Goal: Task Accomplishment & Management: Use online tool/utility

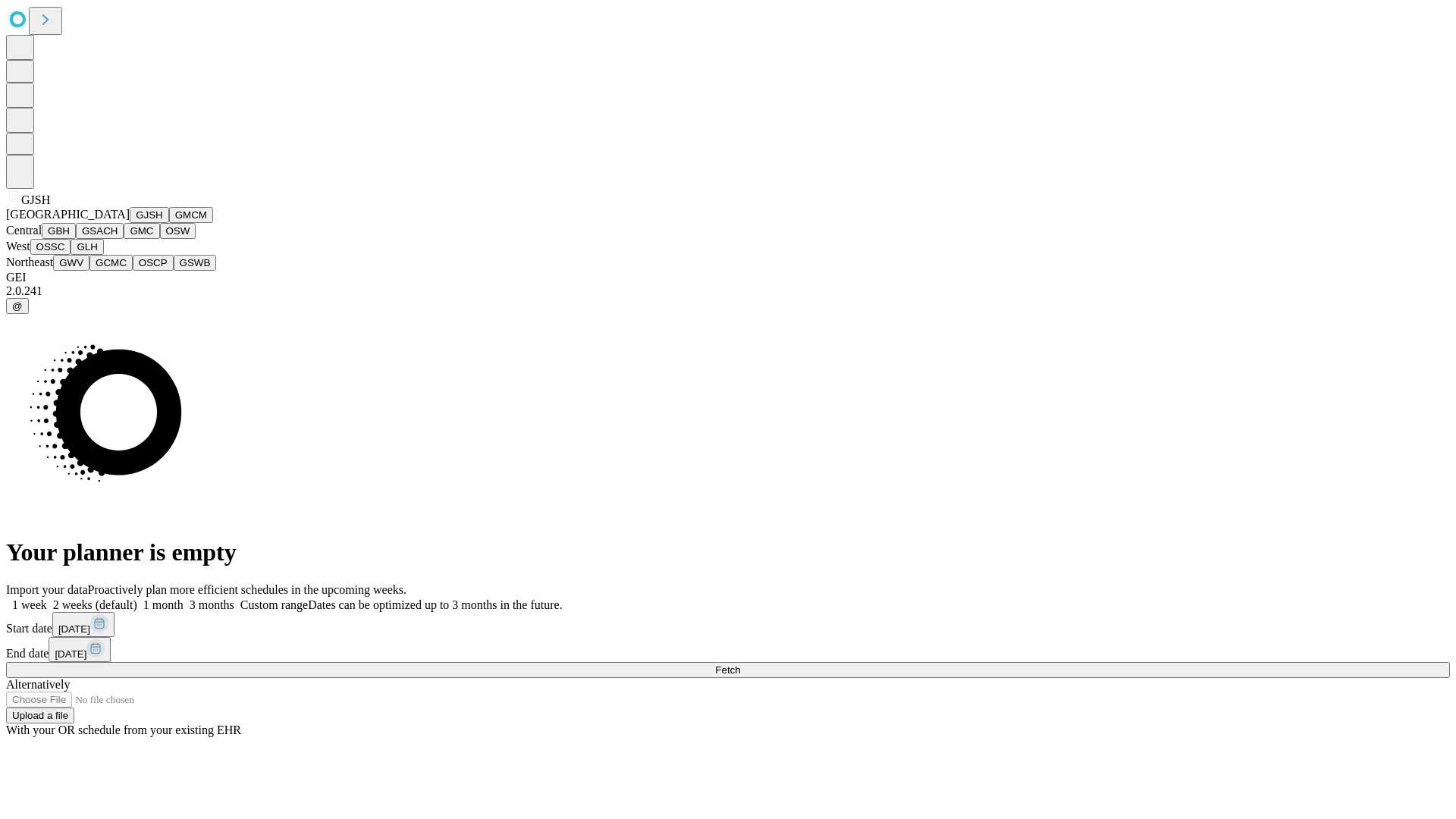
click at [129, 223] on button "GJSH" at bounding box center [149, 215] width 39 height 16
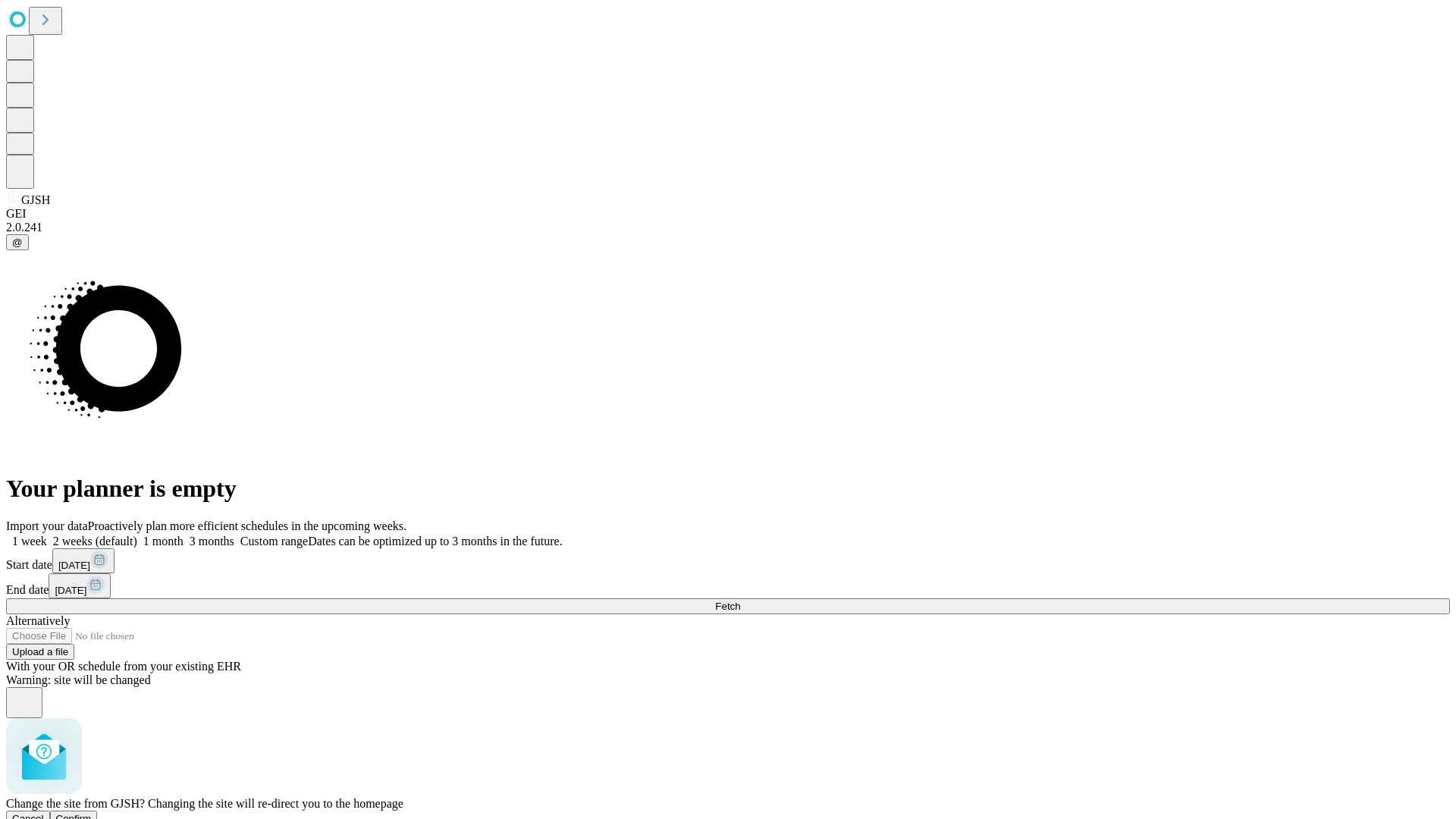
click at [92, 812] on span "Confirm" at bounding box center [74, 818] width 36 height 11
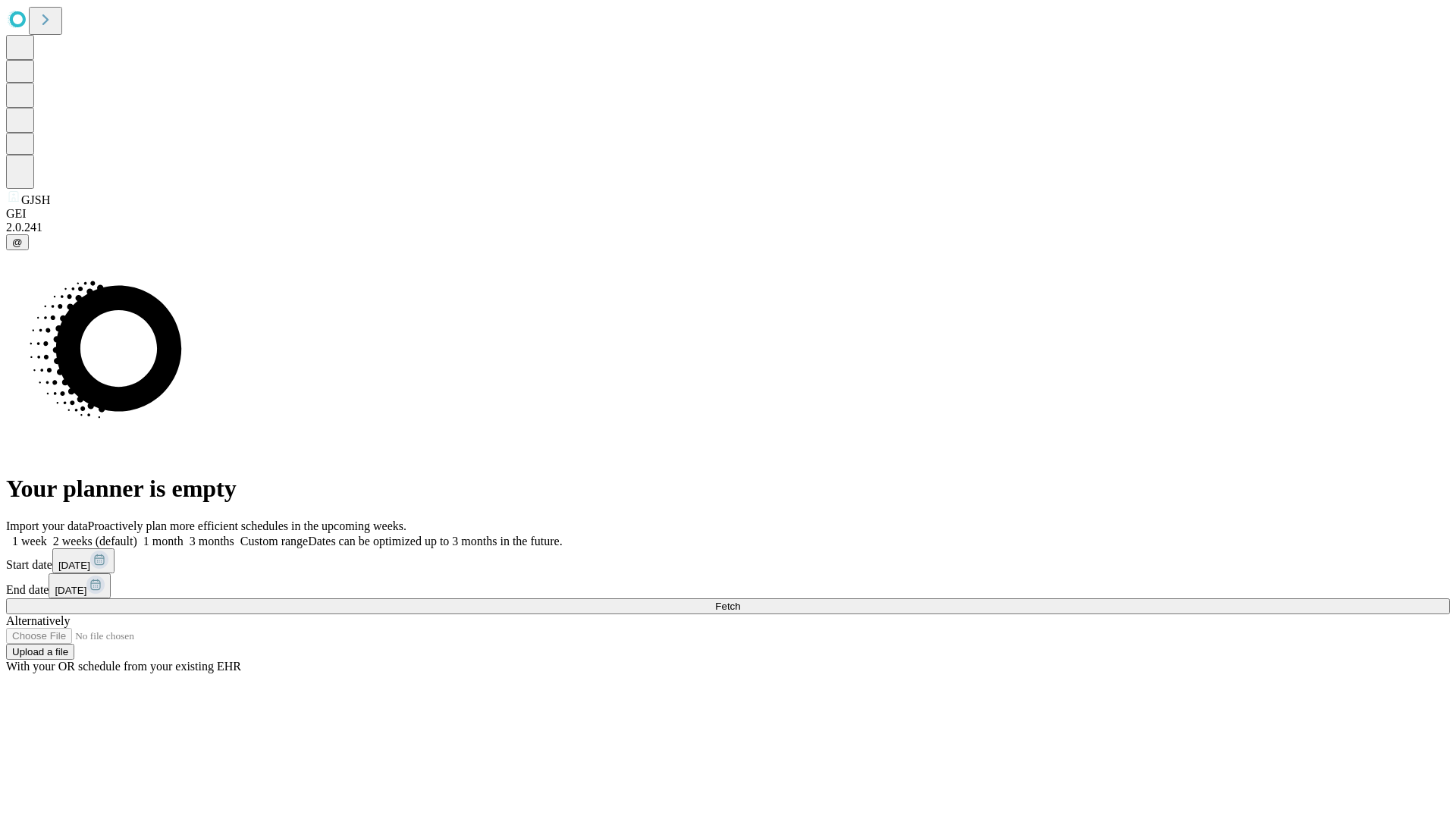
click at [138, 535] on label "2 weeks (default)" at bounding box center [92, 541] width 90 height 13
click at [740, 600] on span "Fetch" at bounding box center [728, 606] width 25 height 11
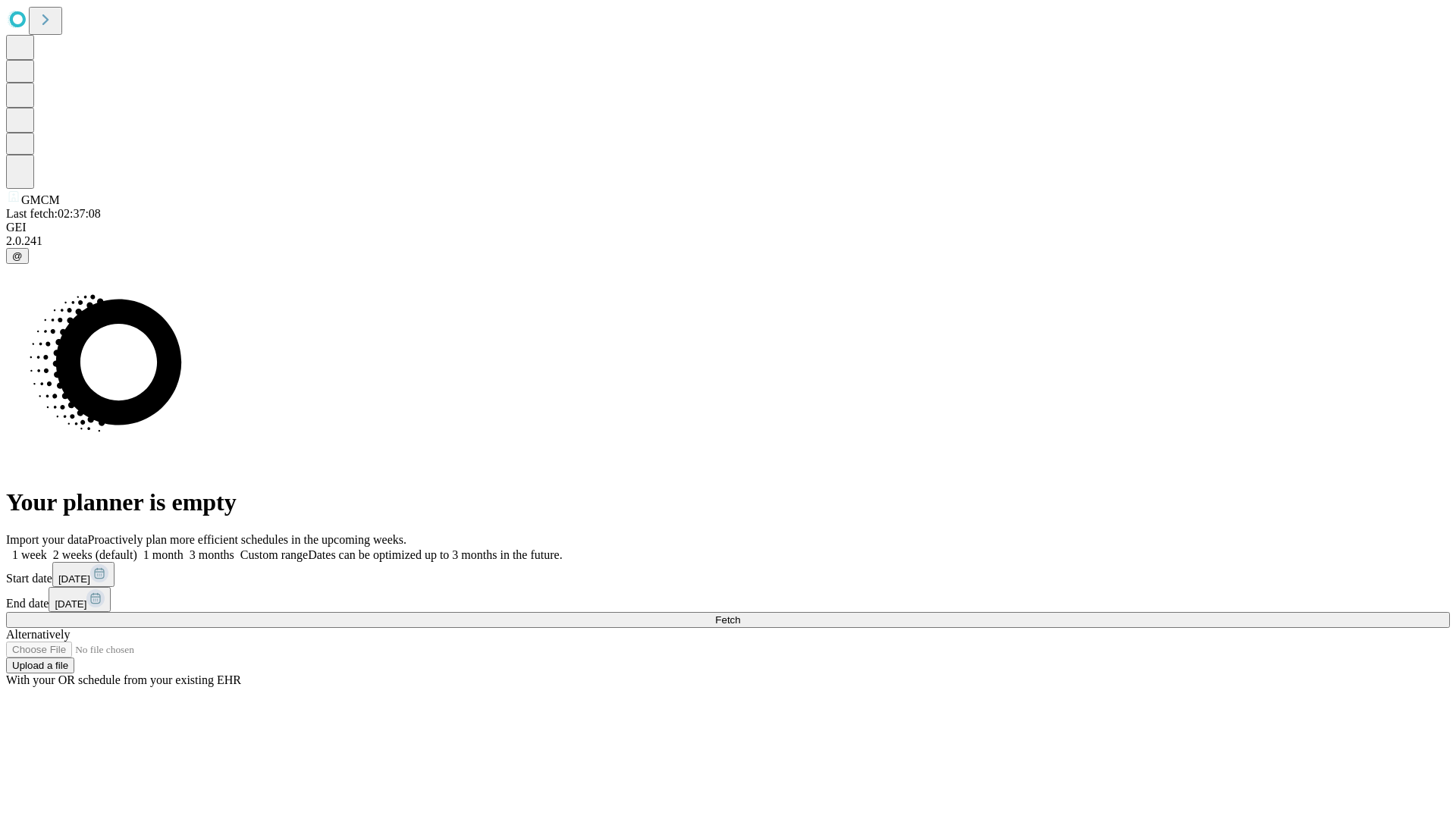
click at [138, 548] on label "2 weeks (default)" at bounding box center [92, 554] width 90 height 13
click at [740, 614] on span "Fetch" at bounding box center [728, 620] width 25 height 11
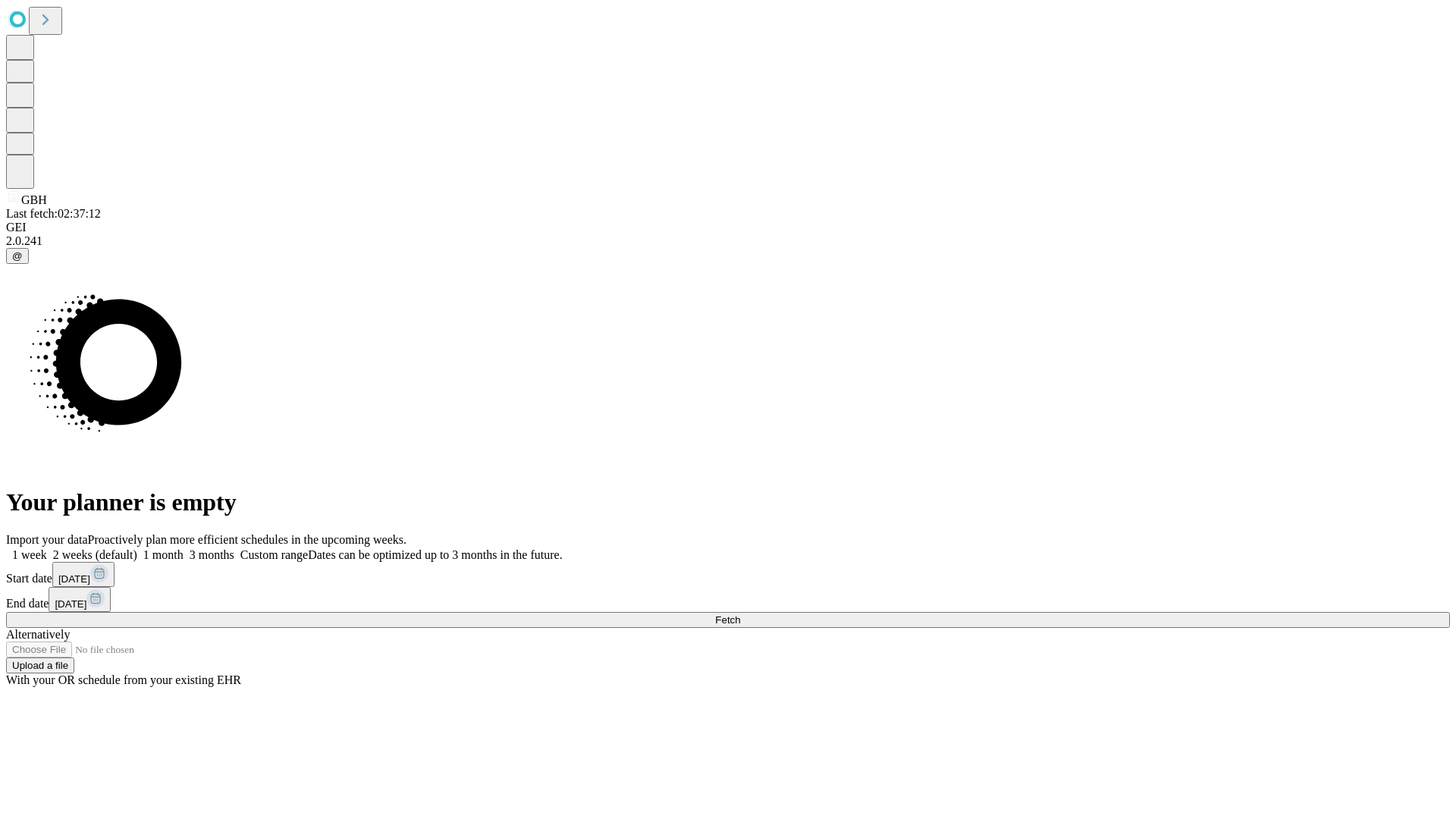
click at [138, 548] on label "2 weeks (default)" at bounding box center [92, 554] width 90 height 13
click at [740, 614] on span "Fetch" at bounding box center [728, 620] width 25 height 11
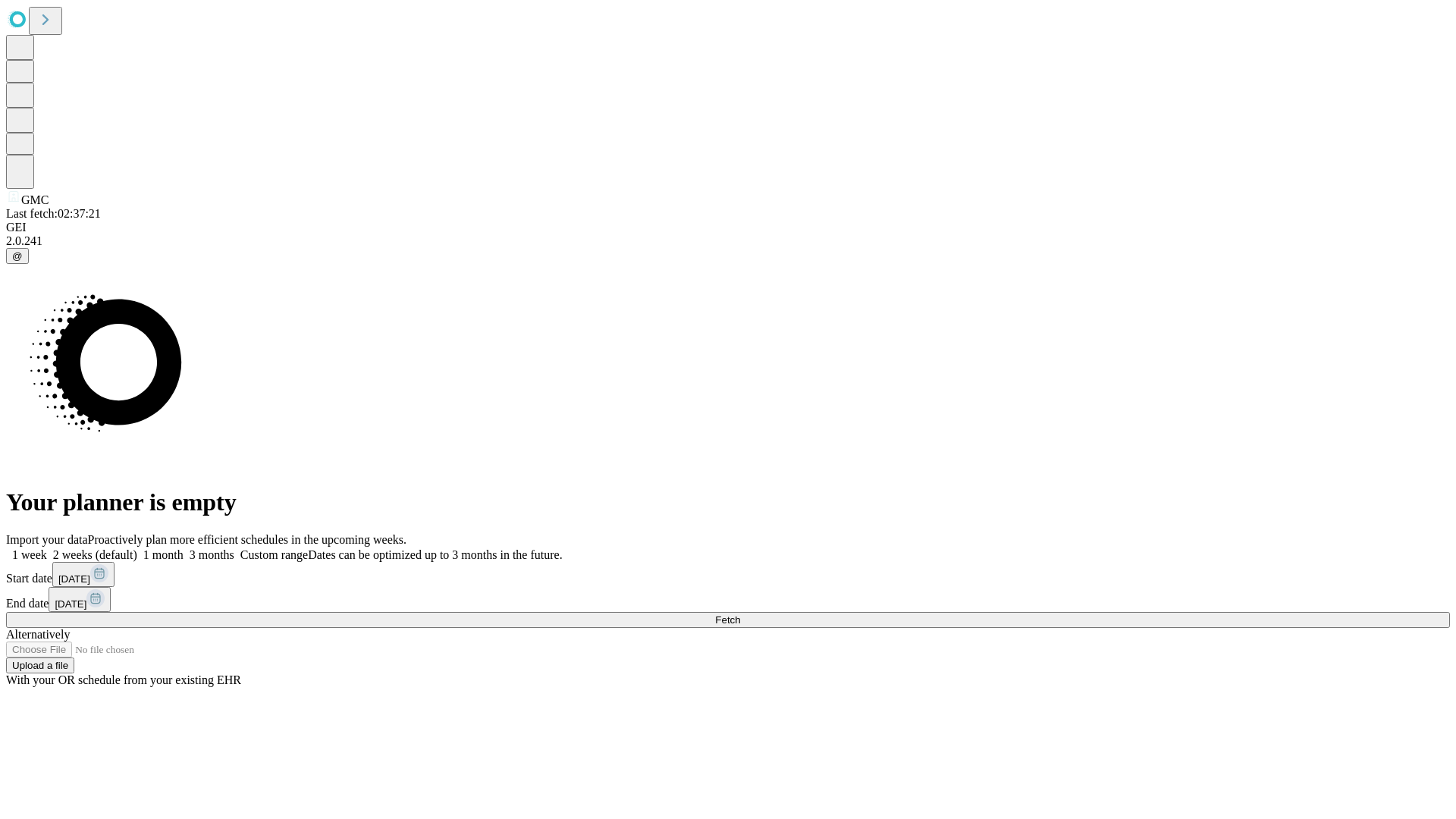
click at [138, 548] on label "2 weeks (default)" at bounding box center [92, 554] width 90 height 13
click at [740, 614] on span "Fetch" at bounding box center [728, 620] width 25 height 11
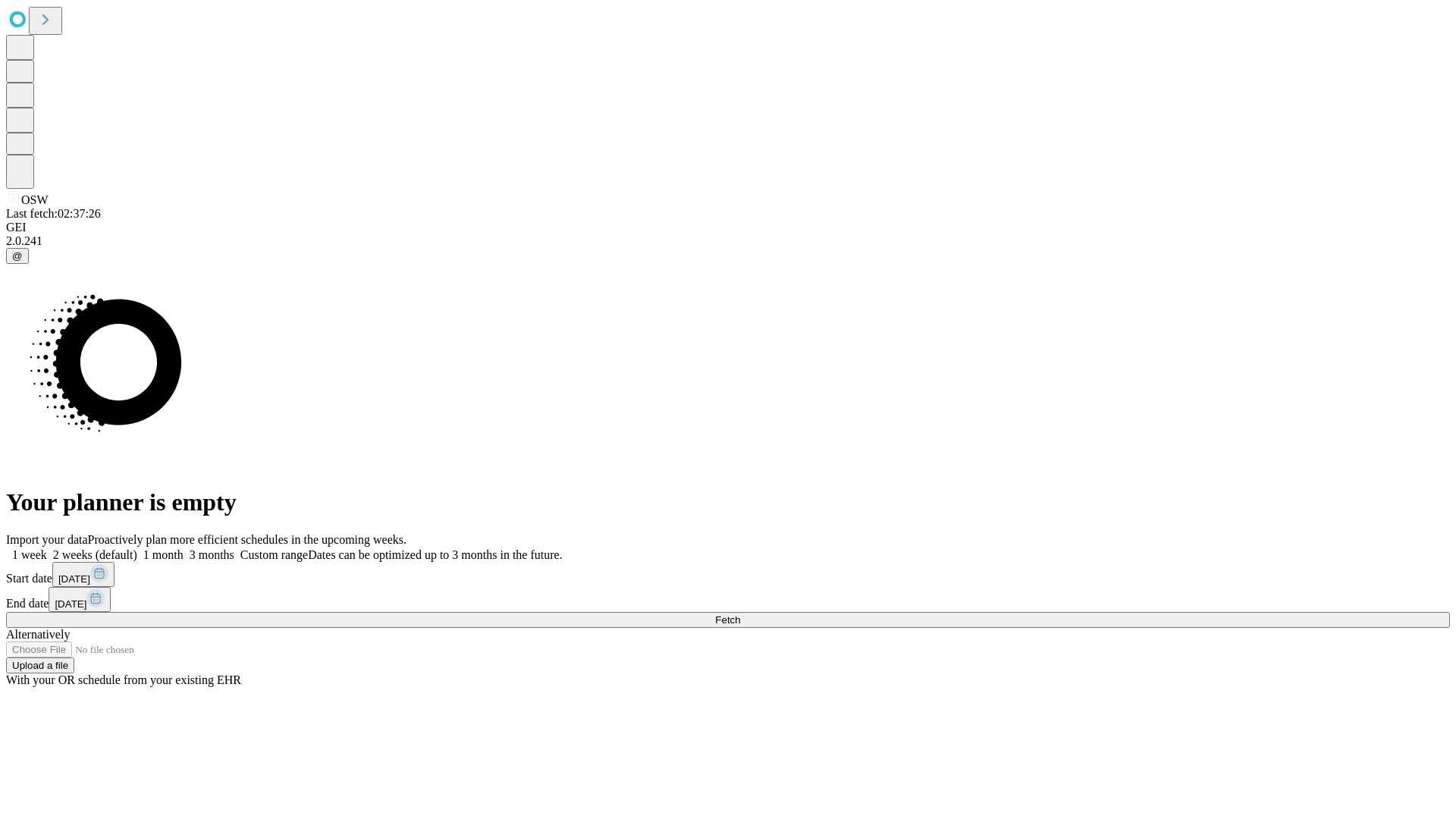
click at [740, 614] on span "Fetch" at bounding box center [728, 620] width 25 height 11
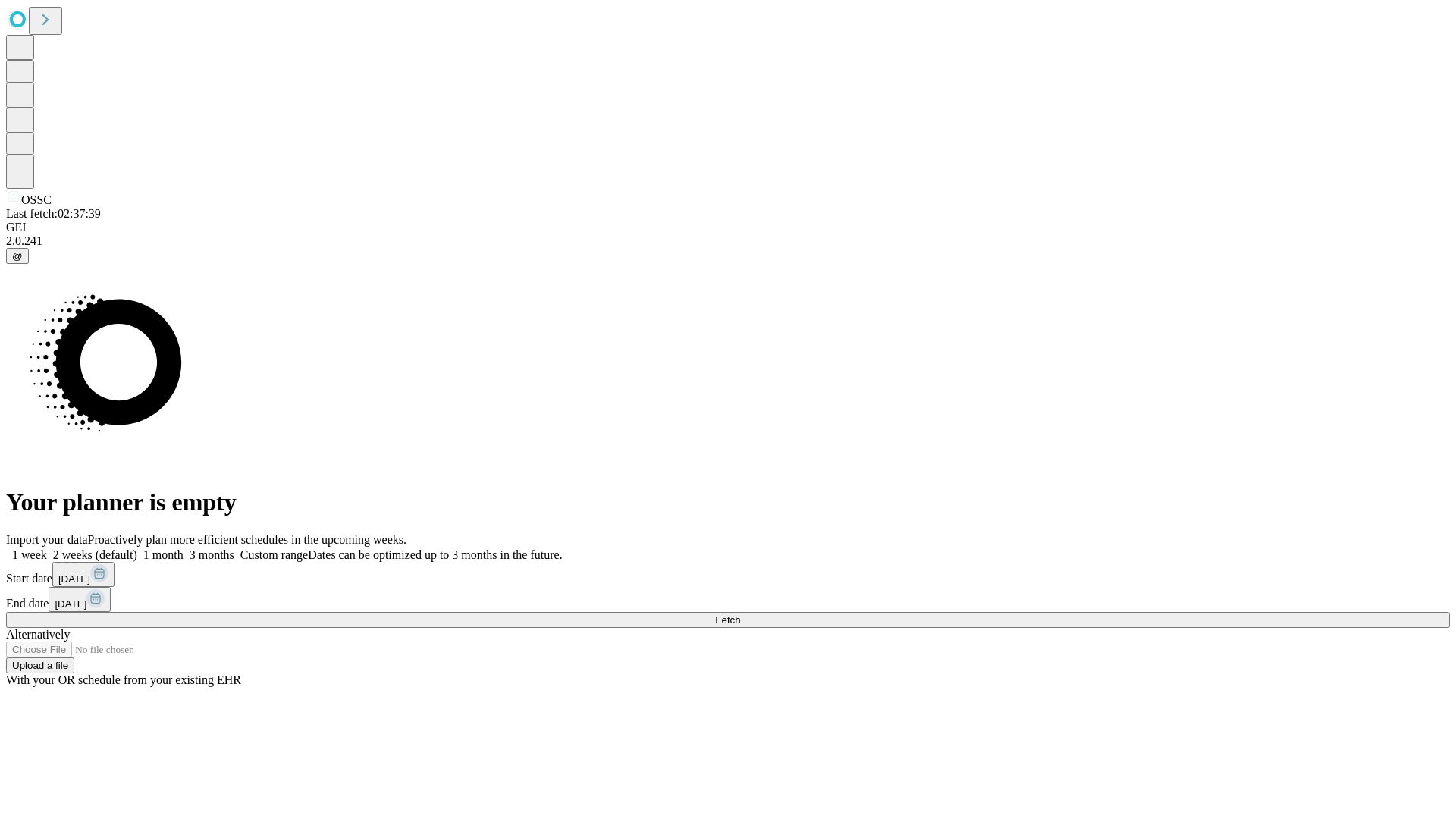
click at [740, 614] on span "Fetch" at bounding box center [728, 620] width 25 height 11
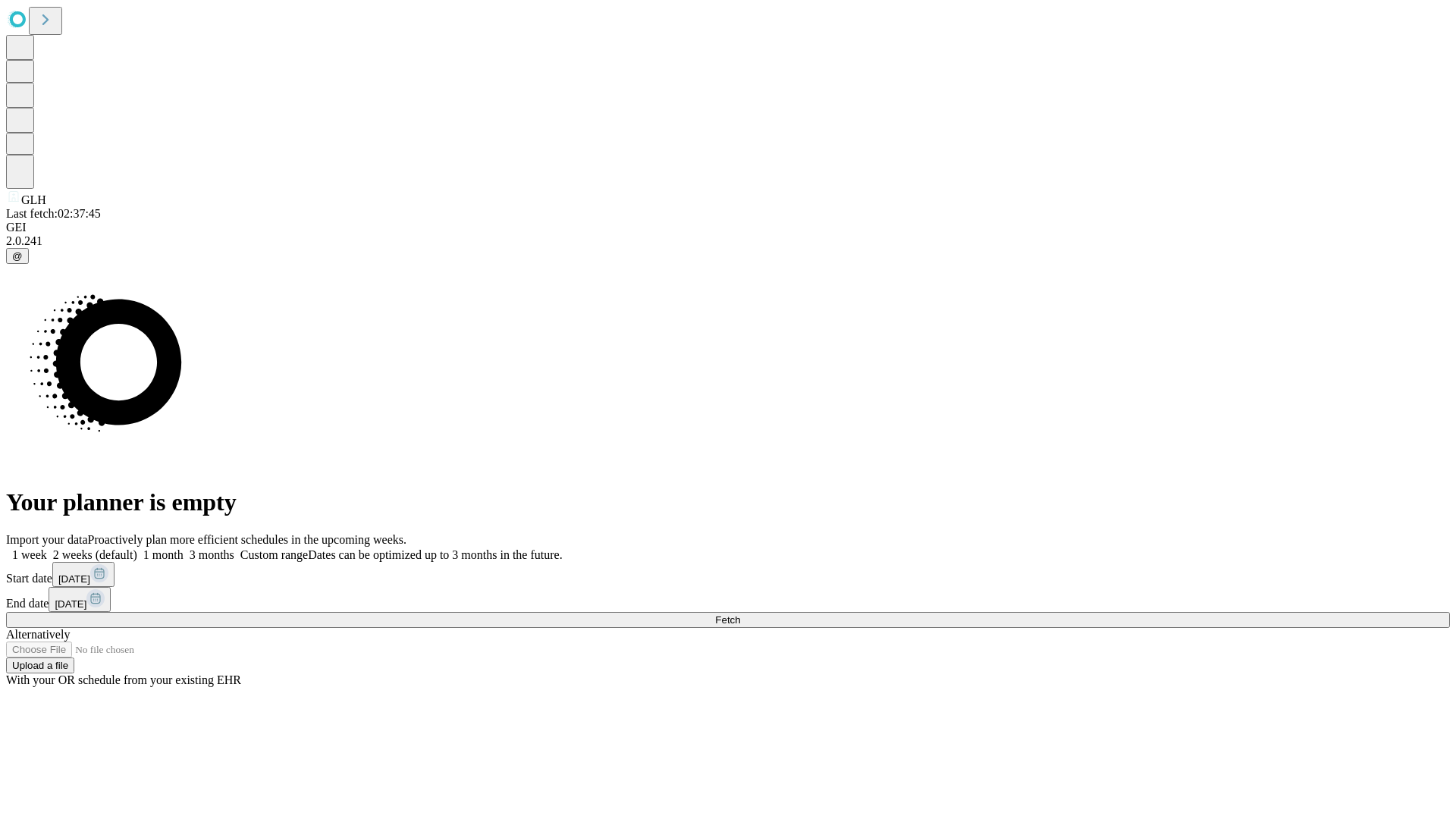
click at [740, 614] on span "Fetch" at bounding box center [728, 620] width 25 height 11
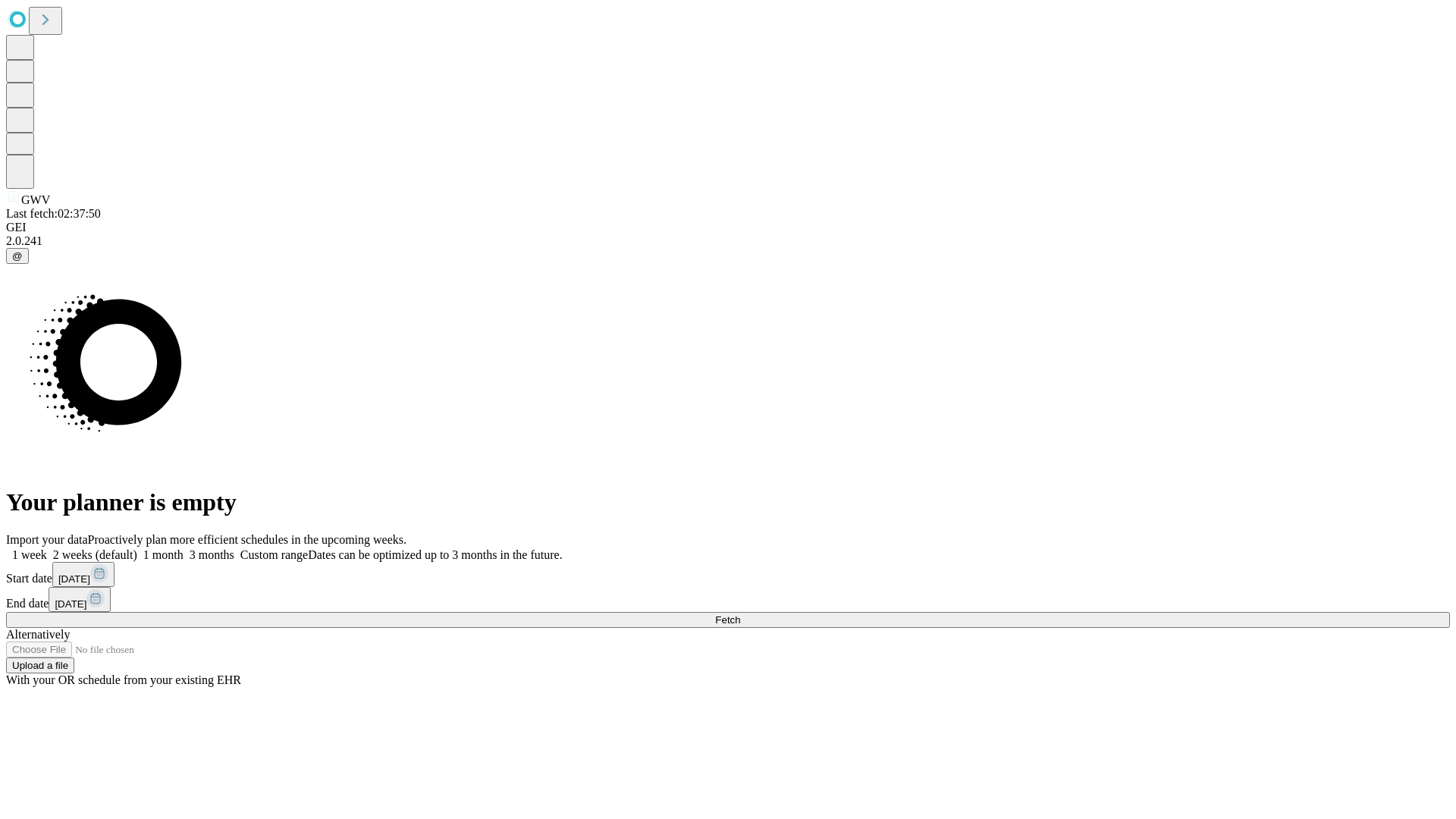
click at [138, 548] on label "2 weeks (default)" at bounding box center [92, 554] width 90 height 13
click at [740, 614] on span "Fetch" at bounding box center [728, 620] width 25 height 11
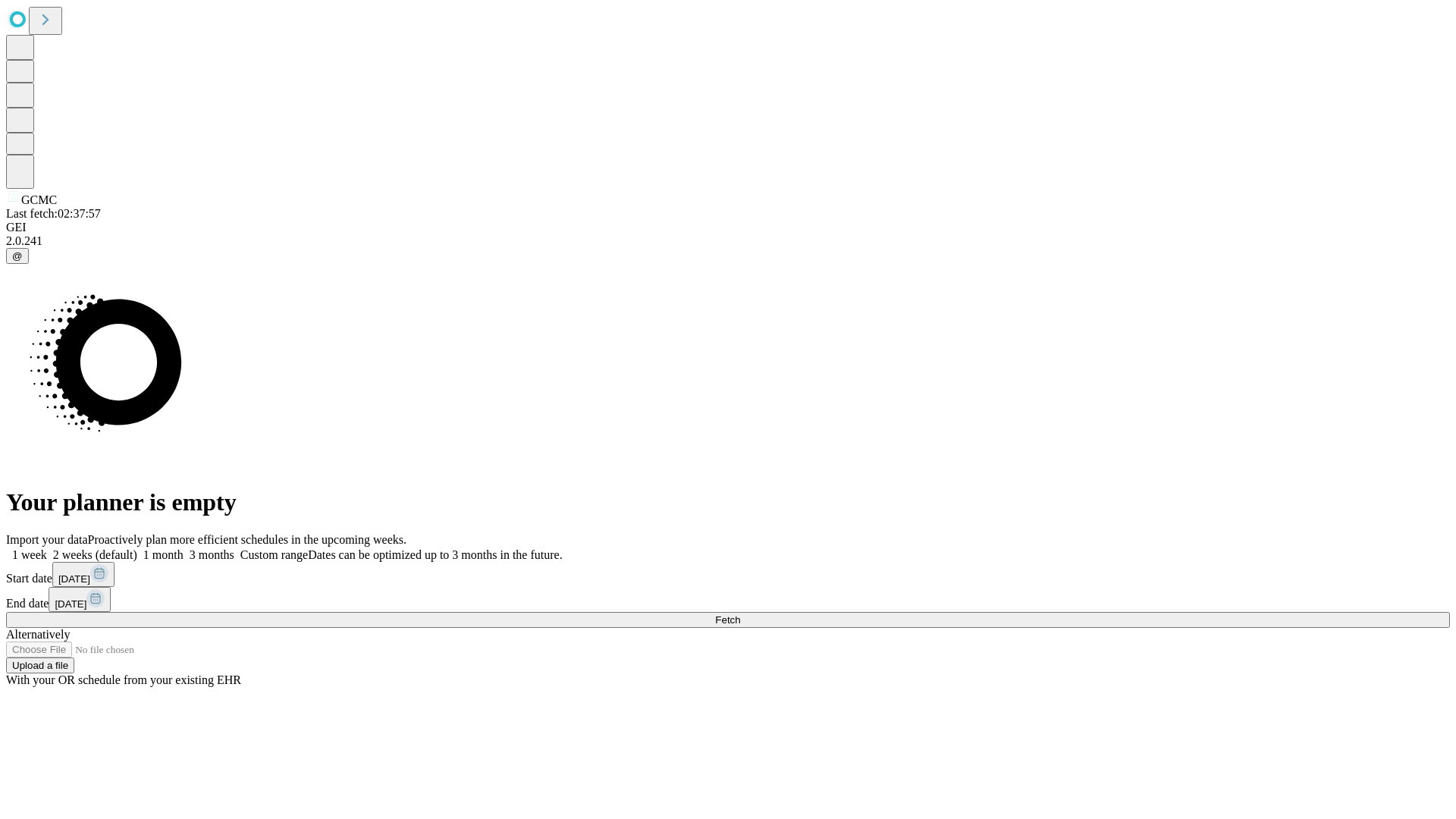
click at [138, 548] on label "2 weeks (default)" at bounding box center [92, 554] width 90 height 13
click at [740, 614] on span "Fetch" at bounding box center [728, 620] width 25 height 11
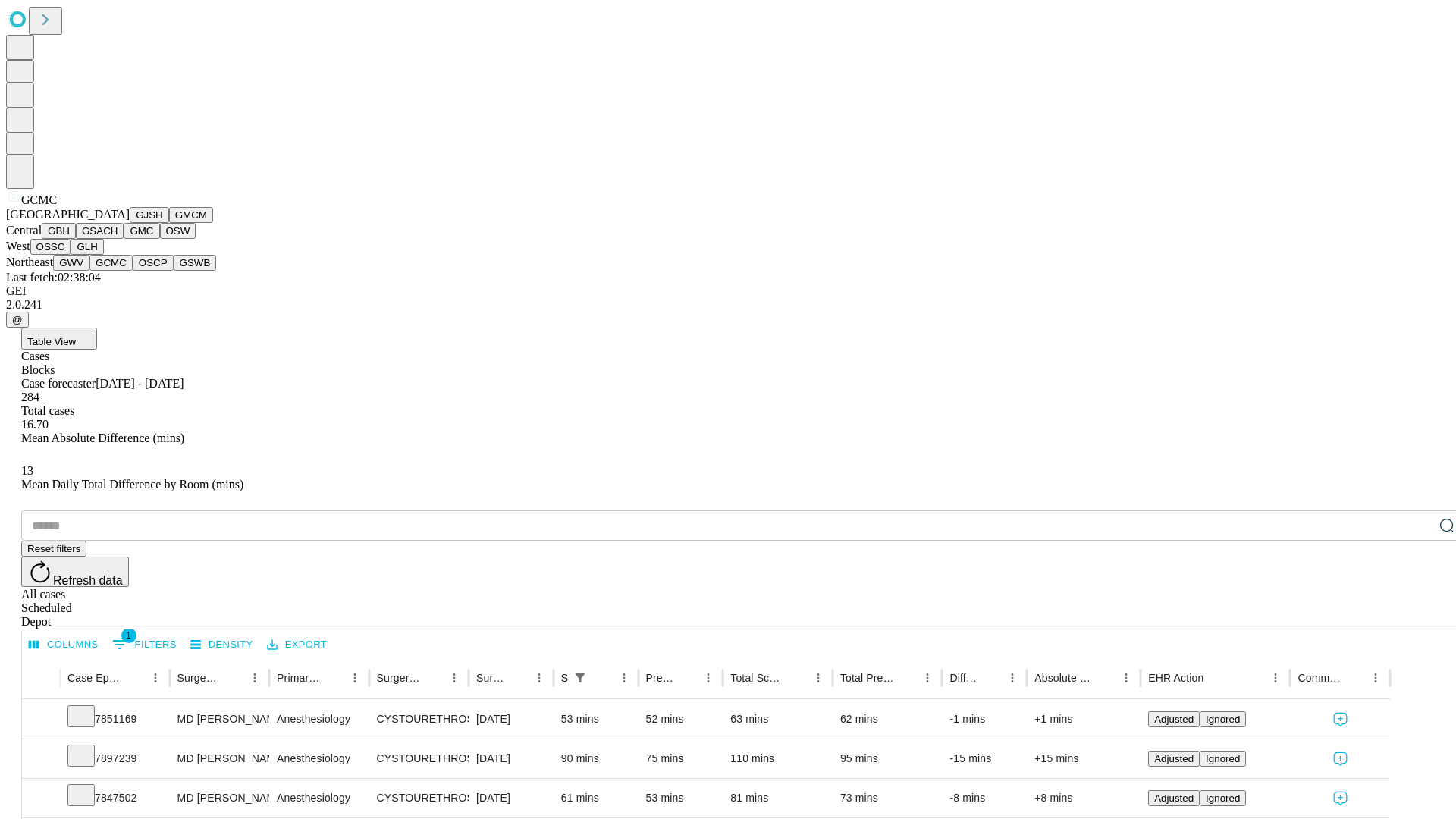
click at [133, 270] on button "OSCP" at bounding box center [153, 262] width 41 height 16
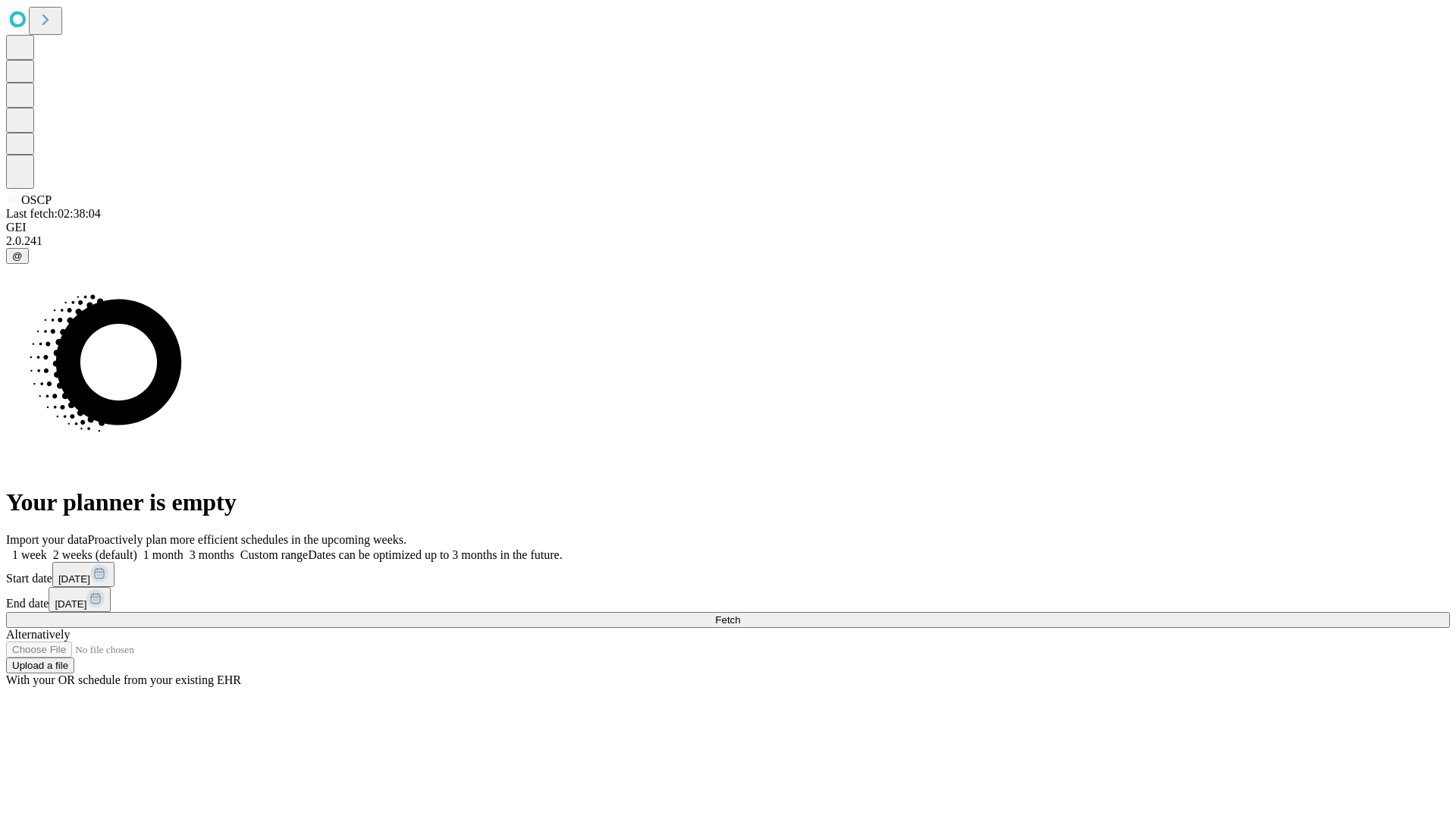
click at [138, 548] on label "2 weeks (default)" at bounding box center [92, 554] width 90 height 13
click at [740, 614] on span "Fetch" at bounding box center [728, 620] width 25 height 11
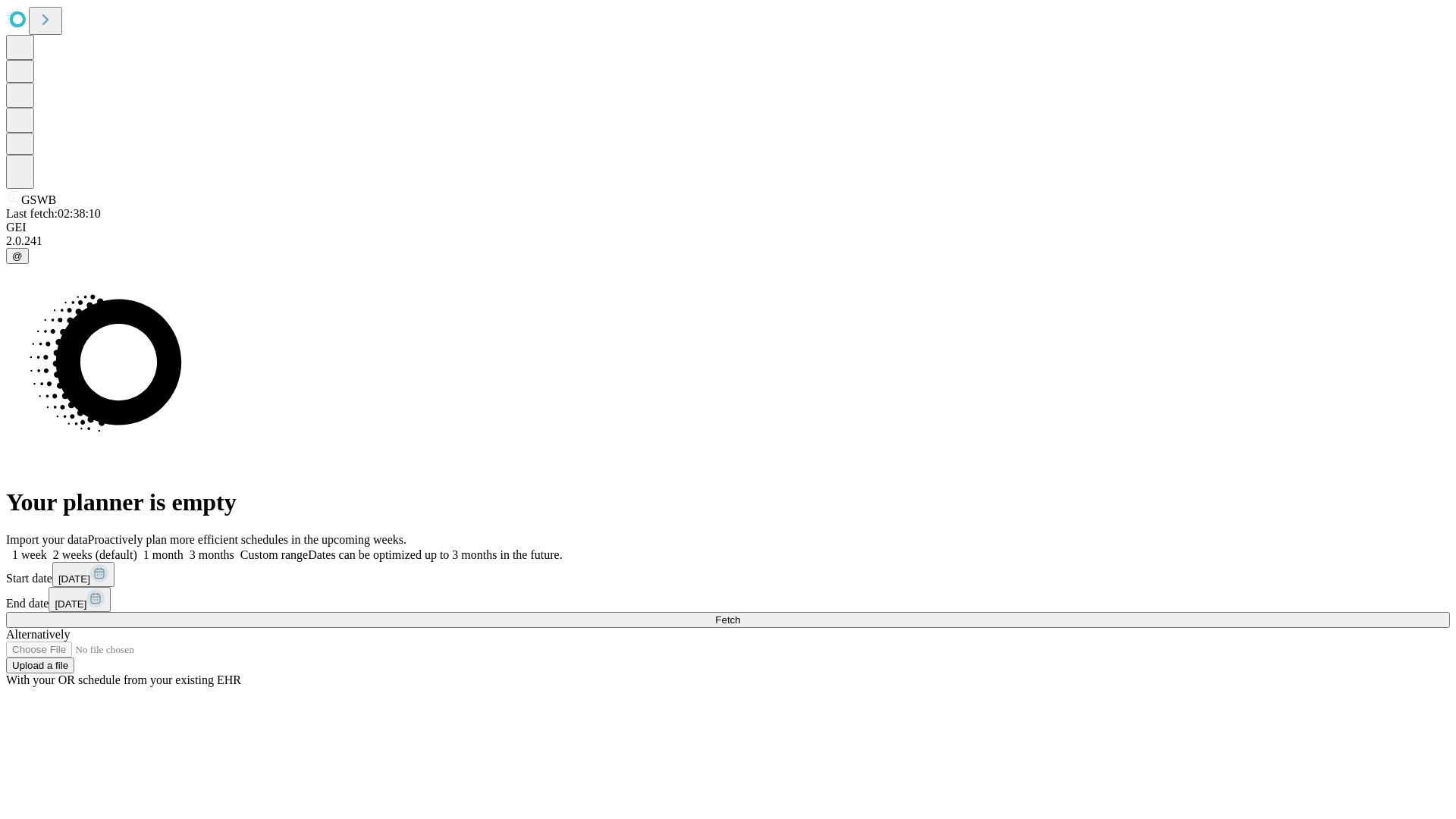
click at [138, 548] on label "2 weeks (default)" at bounding box center [92, 554] width 90 height 13
click at [740, 614] on span "Fetch" at bounding box center [728, 620] width 25 height 11
